Goal: Task Accomplishment & Management: Use online tool/utility

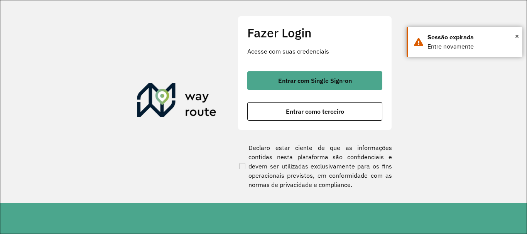
click at [290, 79] on span "Entrar com Single Sign-on" at bounding box center [315, 81] width 74 height 6
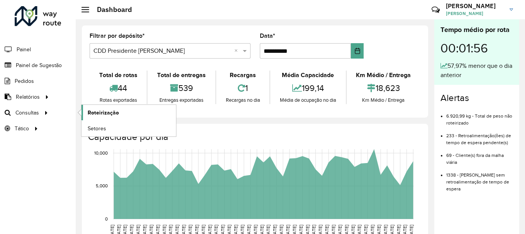
click at [96, 111] on span "Roteirização" at bounding box center [103, 113] width 31 height 8
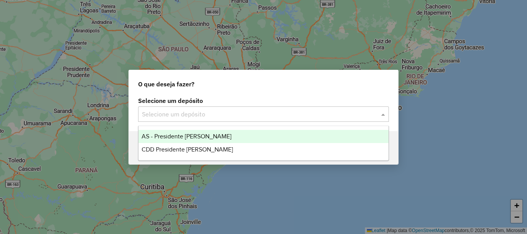
click at [205, 117] on input "text" at bounding box center [256, 114] width 228 height 9
click at [208, 136] on span "AS - Presidente Prudente" at bounding box center [187, 136] width 90 height 7
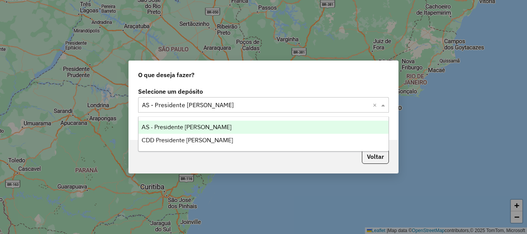
click at [270, 105] on input "text" at bounding box center [256, 105] width 228 height 9
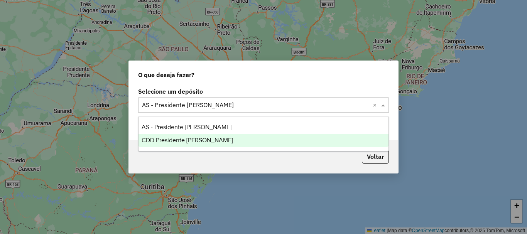
drag, startPoint x: 208, startPoint y: 137, endPoint x: 231, endPoint y: 134, distance: 22.7
click at [208, 137] on span "CDD Presidente Prudente" at bounding box center [187, 140] width 91 height 7
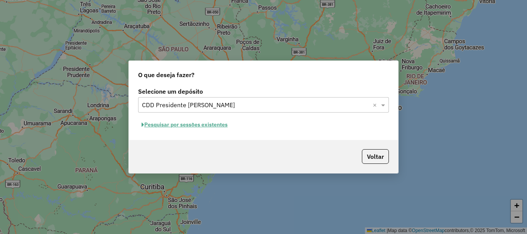
click at [172, 125] on button "Pesquisar por sessões existentes" at bounding box center [184, 125] width 93 height 12
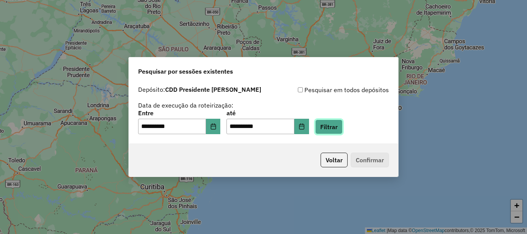
click at [339, 129] on button "Filtrar" at bounding box center [328, 127] width 27 height 15
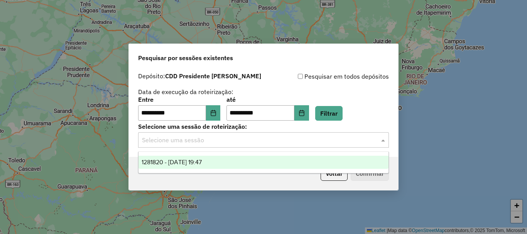
click at [218, 138] on input "text" at bounding box center [256, 140] width 228 height 9
click at [201, 164] on span "1281820 - 24/09/2025 19:47" at bounding box center [172, 162] width 60 height 7
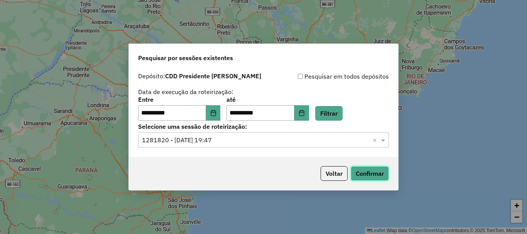
click at [371, 178] on button "Confirmar" at bounding box center [370, 173] width 38 height 15
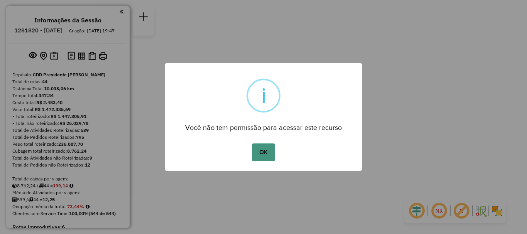
click at [262, 150] on button "OK" at bounding box center [263, 153] width 23 height 18
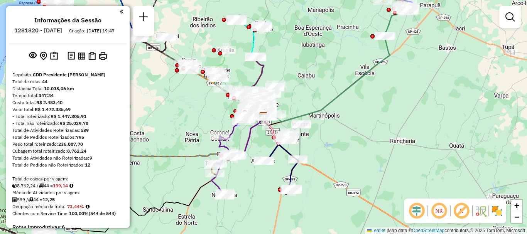
click at [320, 110] on icon at bounding box center [340, 63] width 137 height 120
select select "**********"
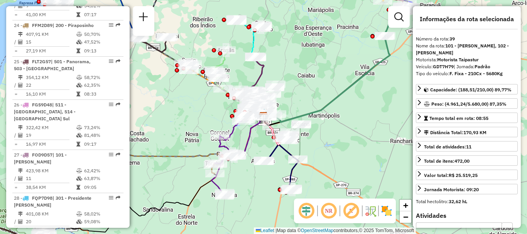
scroll to position [1931, 0]
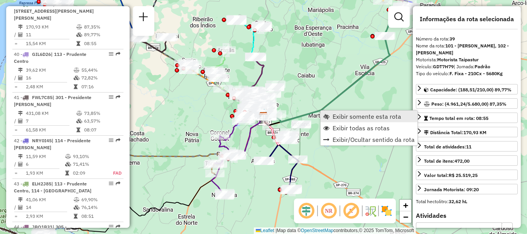
click at [332, 114] on link "Exibir somente esta rota" at bounding box center [369, 117] width 97 height 12
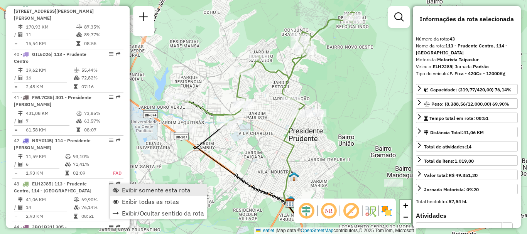
click at [124, 191] on span "Exibir somente esta rota" at bounding box center [156, 190] width 69 height 6
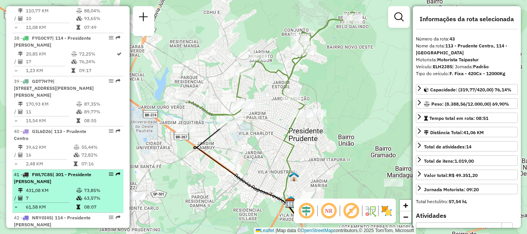
scroll to position [1815, 0]
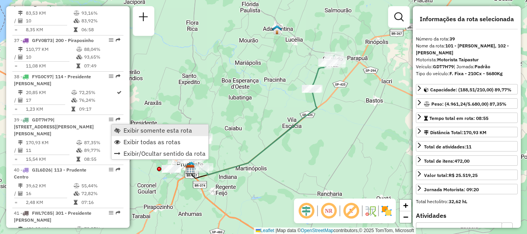
click at [126, 132] on span "Exibir somente esta rota" at bounding box center [157, 130] width 69 height 6
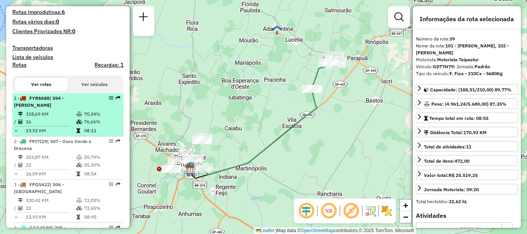
scroll to position [232, 0]
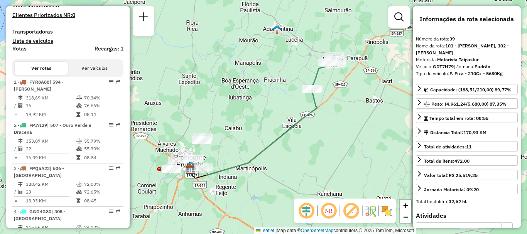
click at [330, 212] on em at bounding box center [329, 211] width 19 height 19
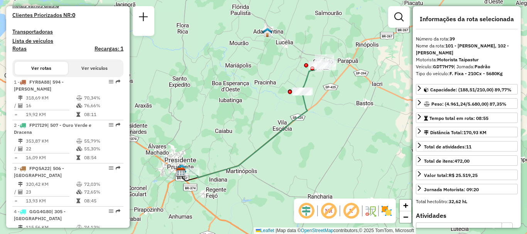
drag, startPoint x: 311, startPoint y: 160, endPoint x: 301, endPoint y: 163, distance: 10.0
click at [301, 163] on div "Janela de atendimento Grade de atendimento Capacidade Transportadoras Veículos …" at bounding box center [263, 117] width 527 height 234
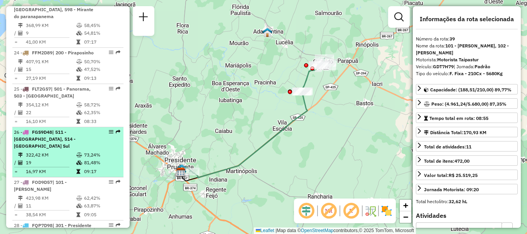
scroll to position [1274, 0]
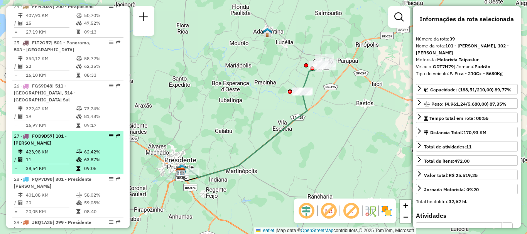
click at [109, 138] on em at bounding box center [111, 136] width 5 height 5
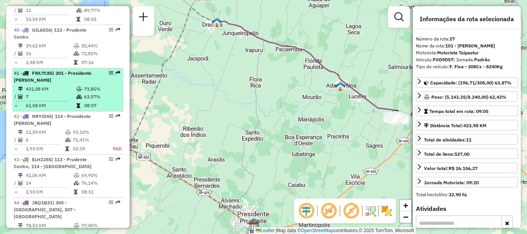
scroll to position [1968, 0]
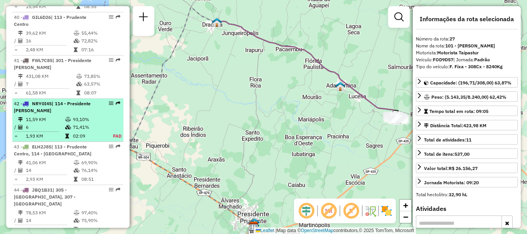
click at [109, 103] on em at bounding box center [111, 103] width 5 height 5
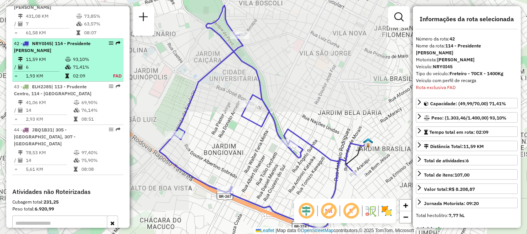
scroll to position [2061, 0]
